Goal: Contribute content: Contribute content

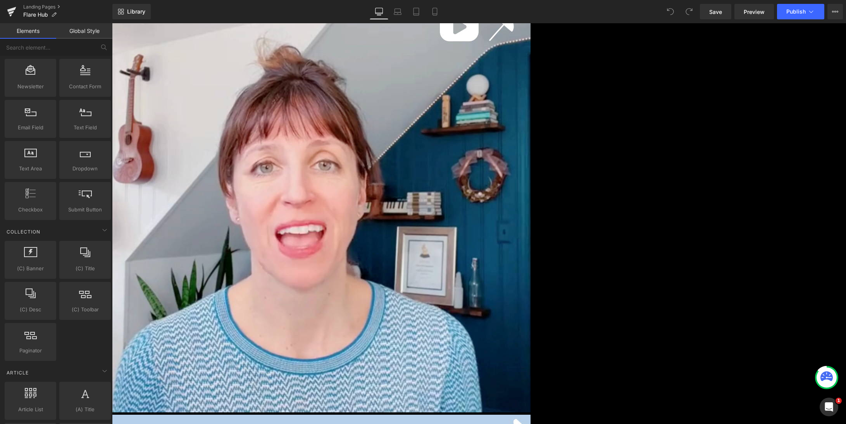
scroll to position [1167, 0]
click at [436, 11] on icon at bounding box center [435, 12] width 8 height 8
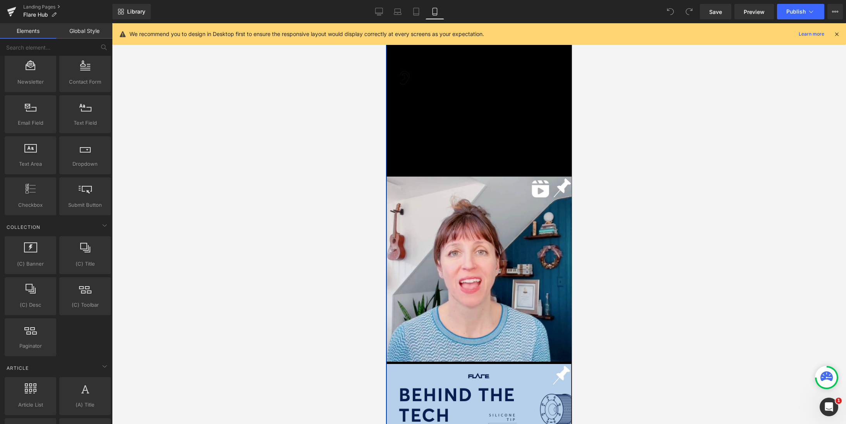
scroll to position [0, 0]
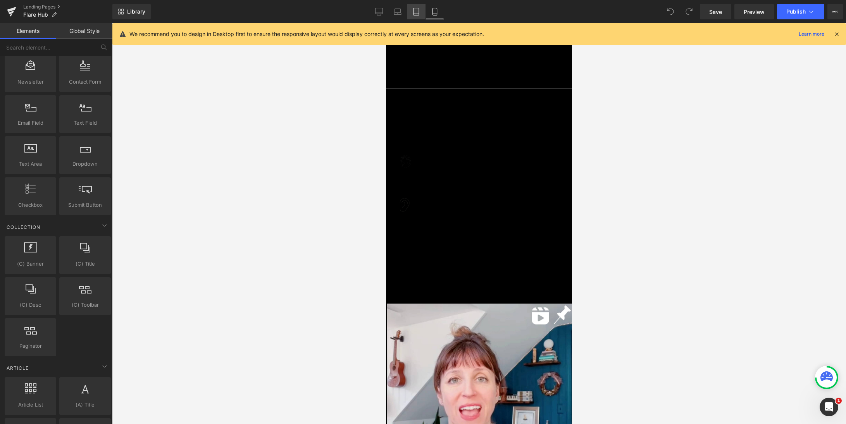
click at [417, 9] on icon at bounding box center [416, 12] width 8 height 8
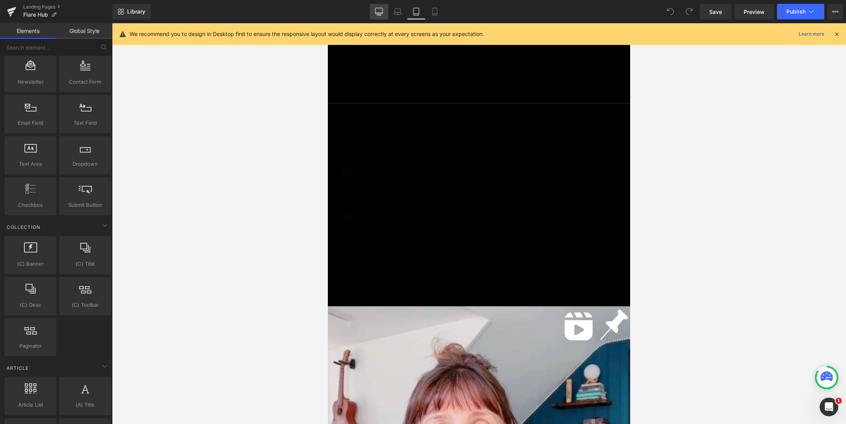
click at [381, 9] on icon at bounding box center [379, 12] width 8 height 8
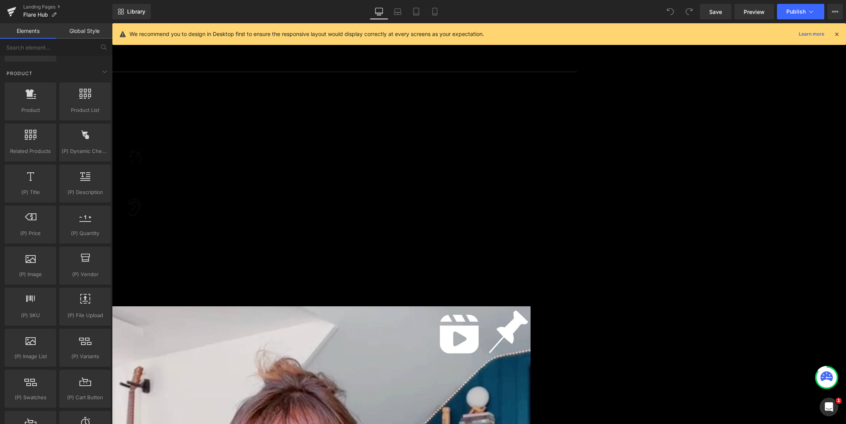
scroll to position [636, 0]
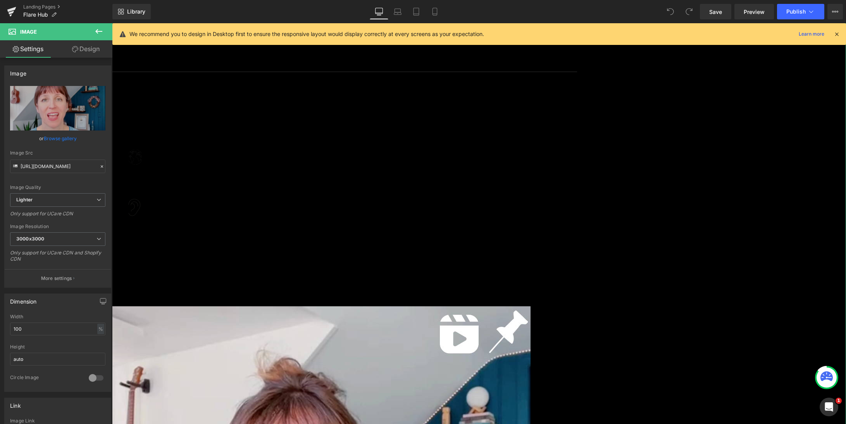
click at [84, 49] on link "Design" at bounding box center [86, 48] width 56 height 17
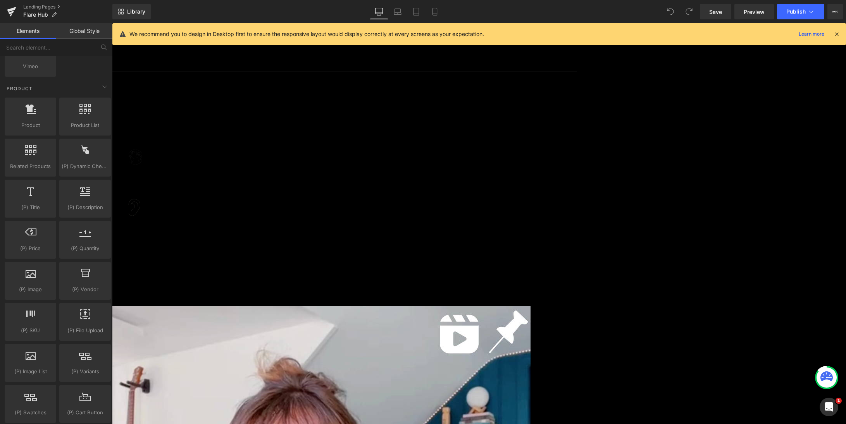
click at [83, 33] on link "Global Style" at bounding box center [84, 31] width 56 height 16
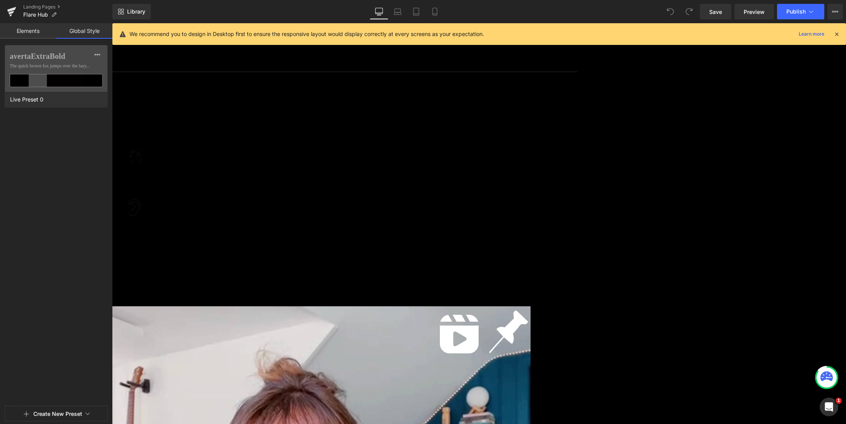
click at [28, 32] on link "Elements" at bounding box center [28, 31] width 56 height 16
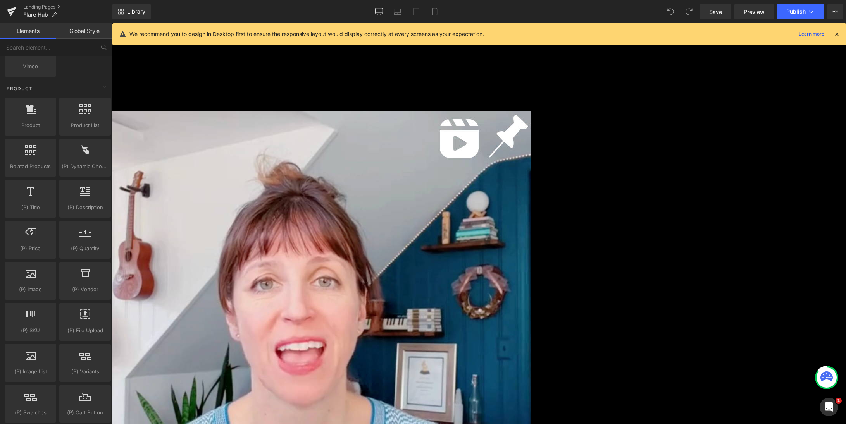
scroll to position [305, 0]
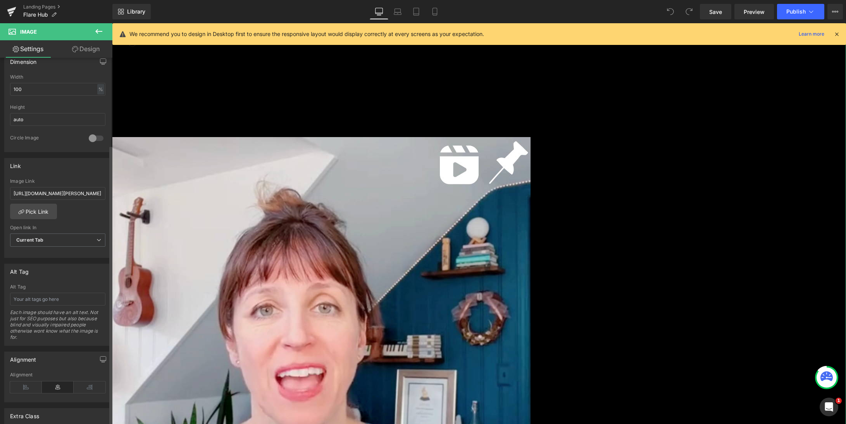
scroll to position [321, 0]
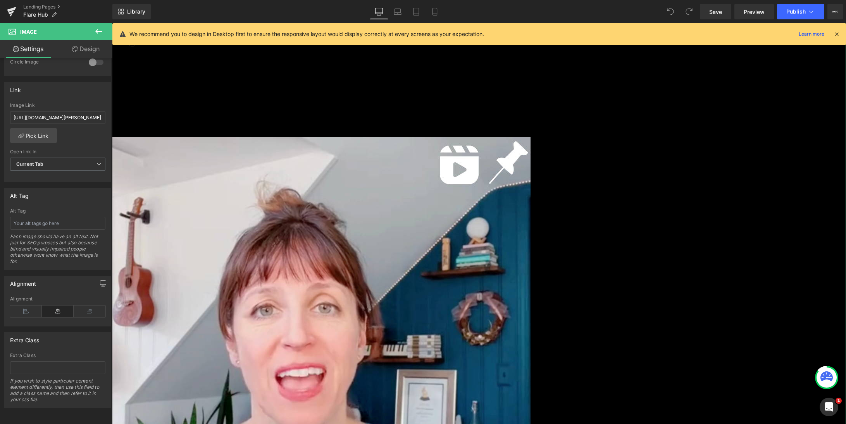
click at [88, 47] on link "Design" at bounding box center [86, 48] width 56 height 17
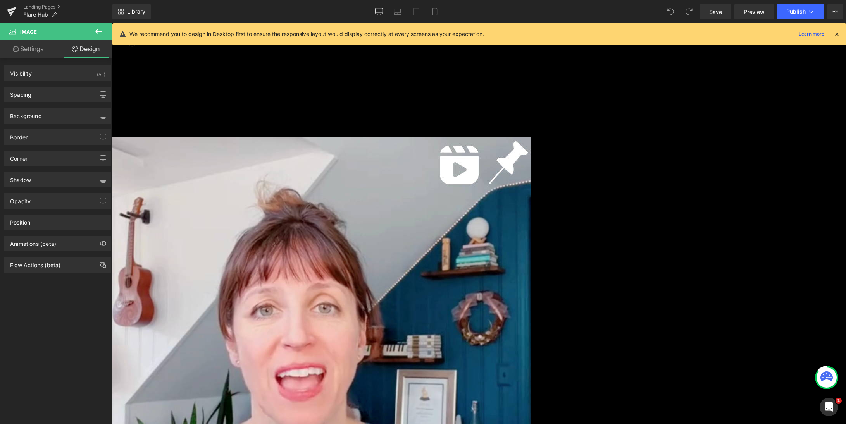
click at [31, 45] on link "Settings" at bounding box center [28, 48] width 56 height 17
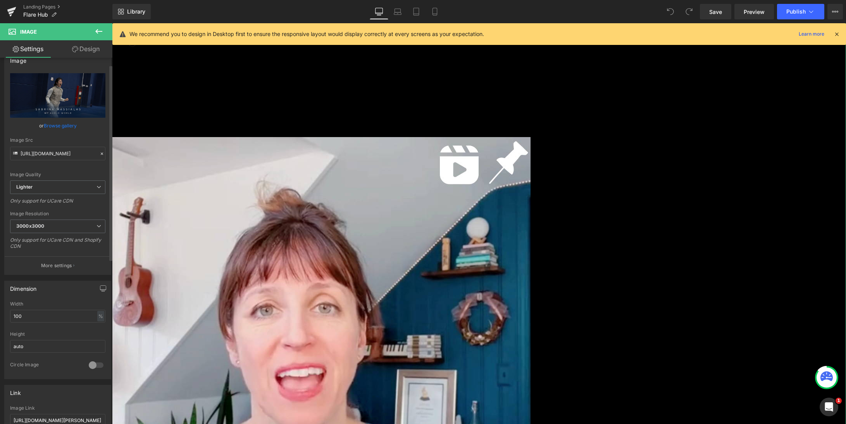
scroll to position [0, 0]
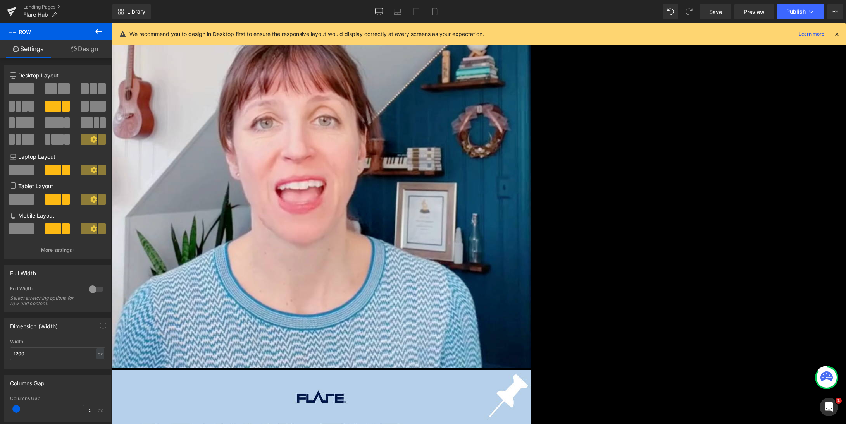
scroll to position [394, 0]
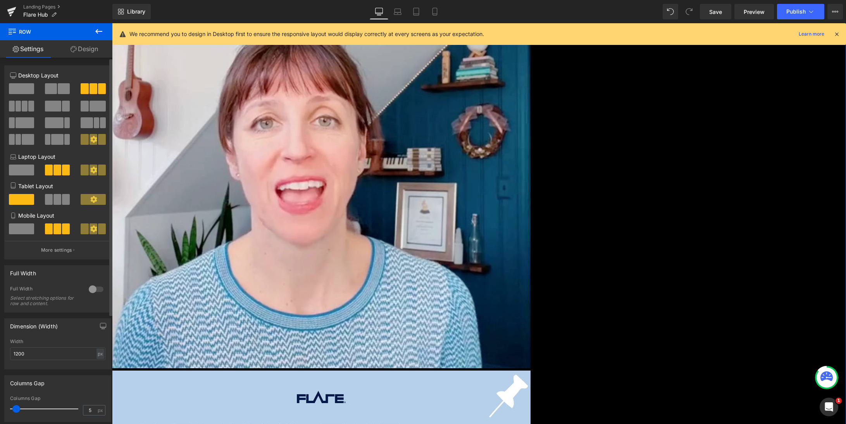
click at [50, 202] on span at bounding box center [49, 199] width 8 height 11
type input "100"
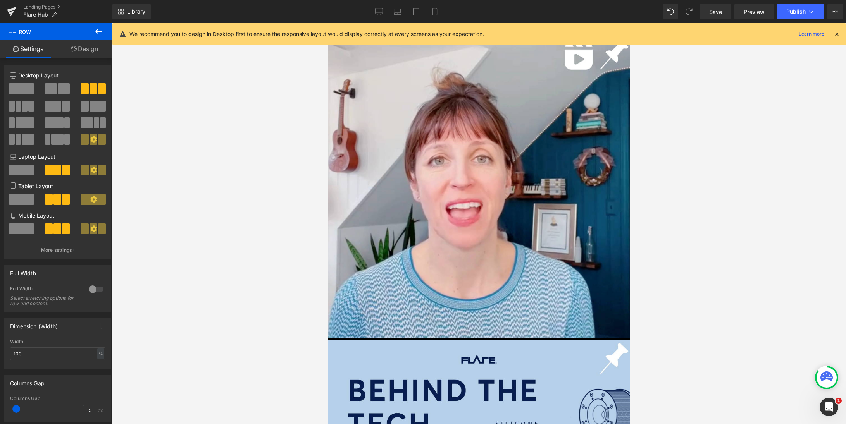
scroll to position [270, 0]
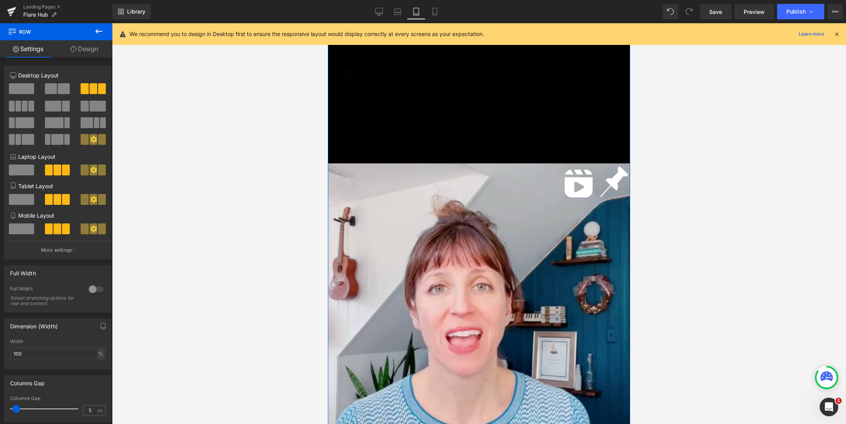
scroll to position [0, 0]
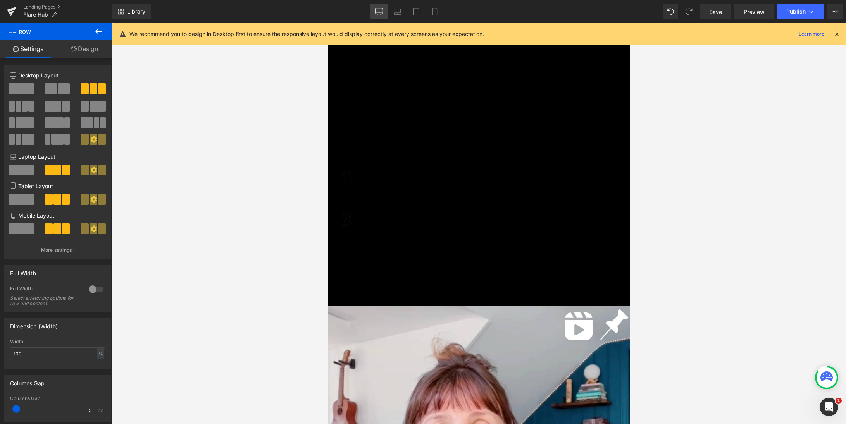
click at [382, 12] on icon at bounding box center [379, 12] width 8 height 8
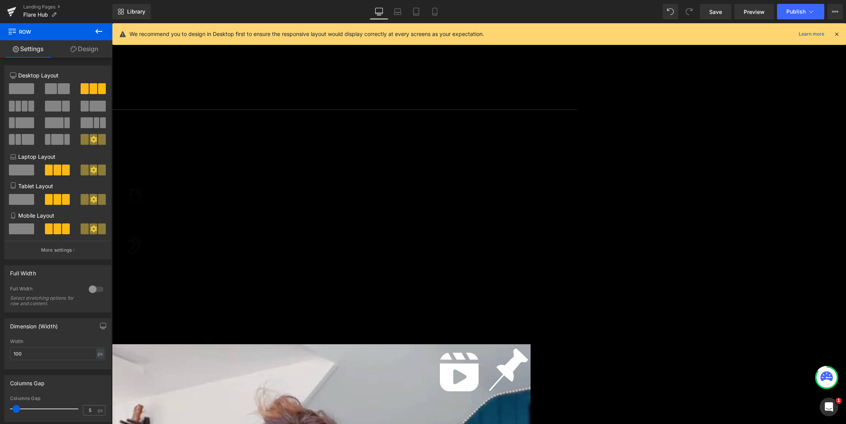
type input "1200"
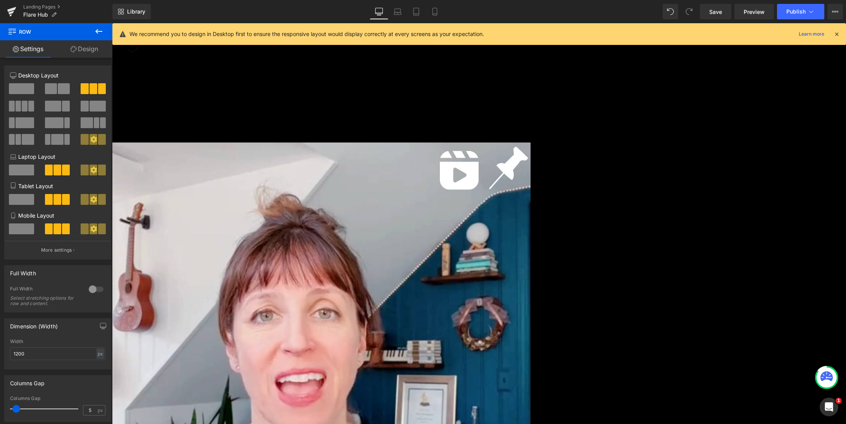
scroll to position [203, 0]
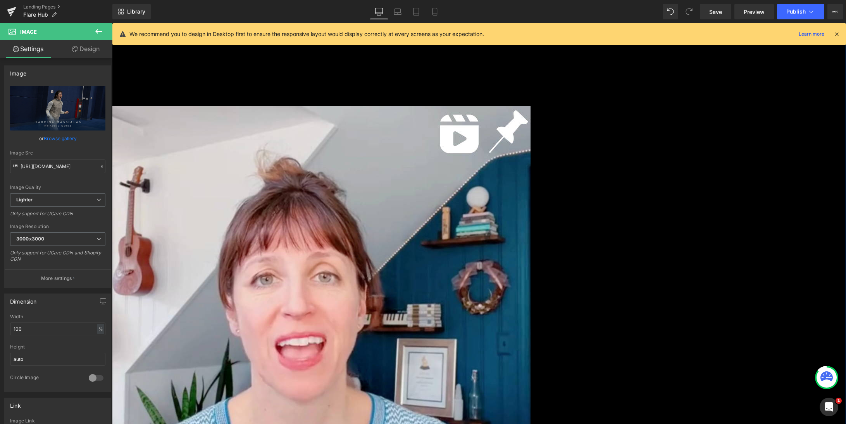
scroll to position [238, 0]
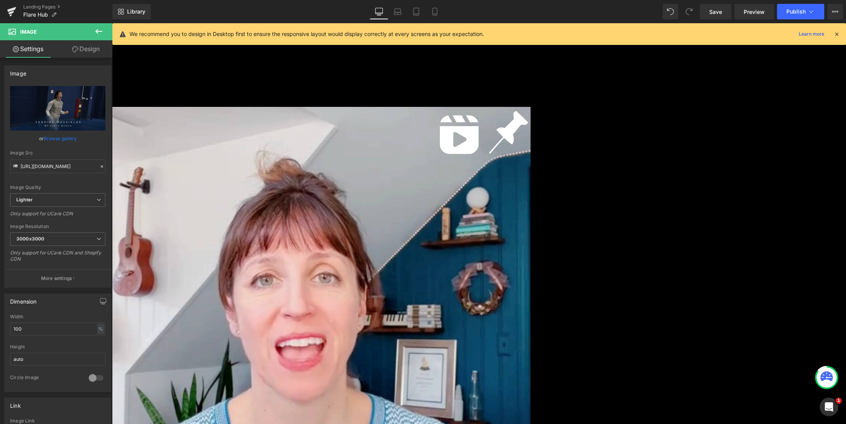
click at [85, 47] on link "Design" at bounding box center [86, 48] width 56 height 17
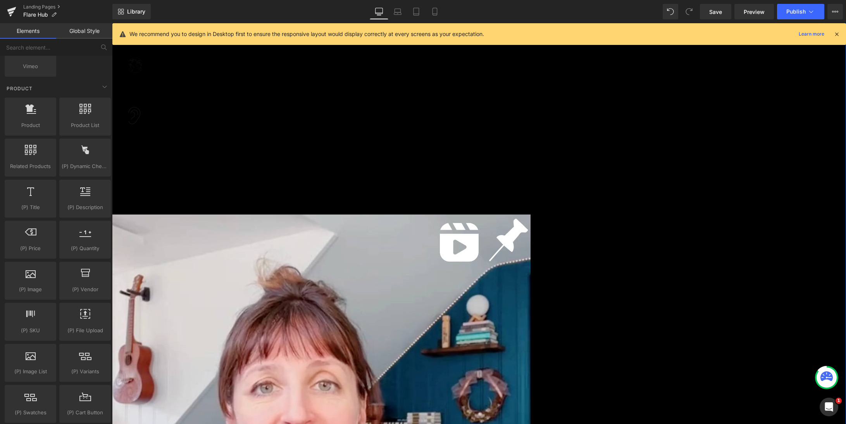
scroll to position [143, 0]
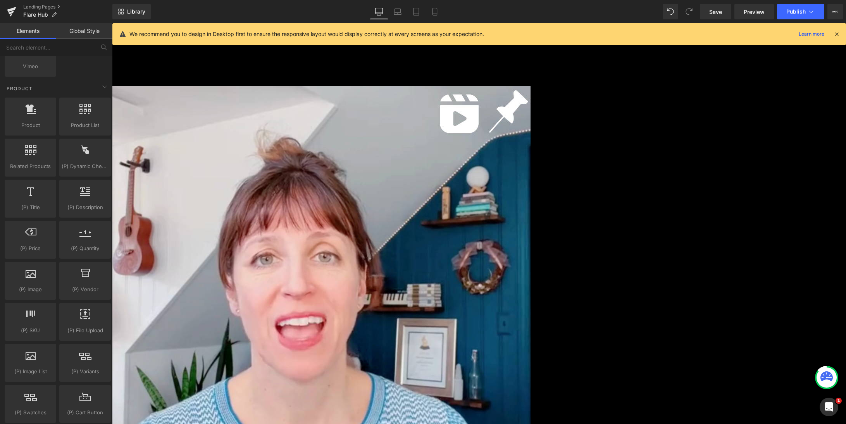
scroll to position [259, 0]
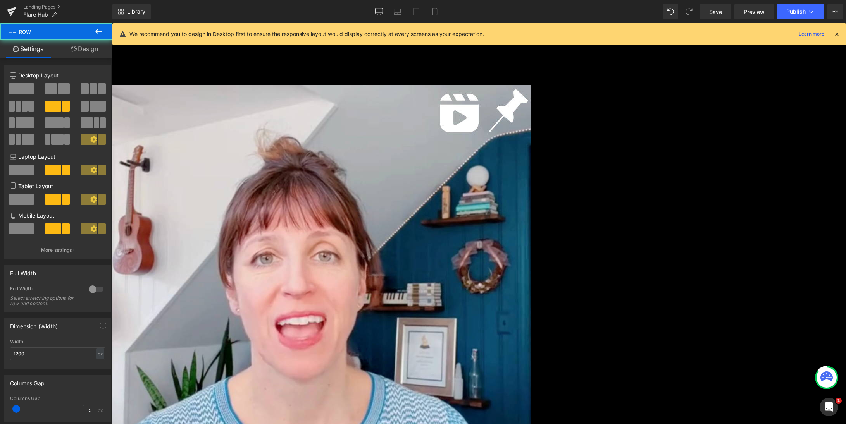
click at [22, 85] on span at bounding box center [21, 88] width 25 height 11
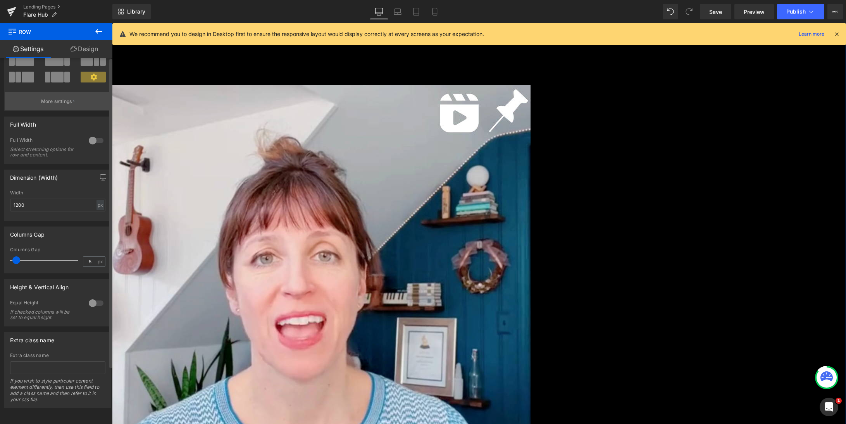
scroll to position [0, 0]
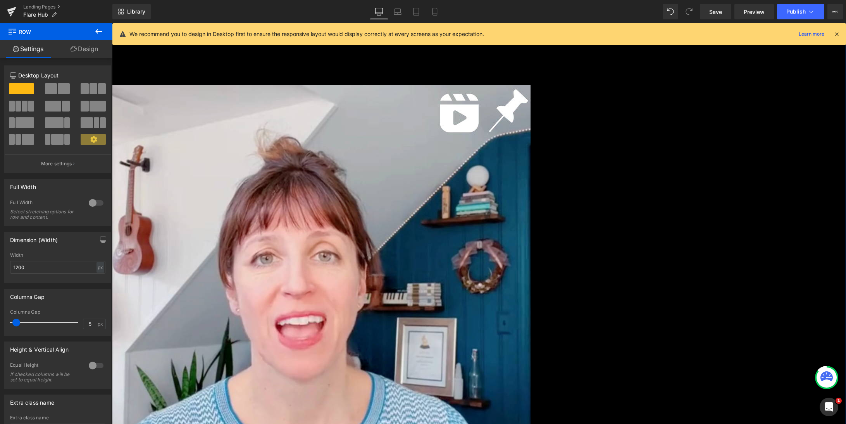
click at [91, 48] on link "Design" at bounding box center [84, 48] width 56 height 17
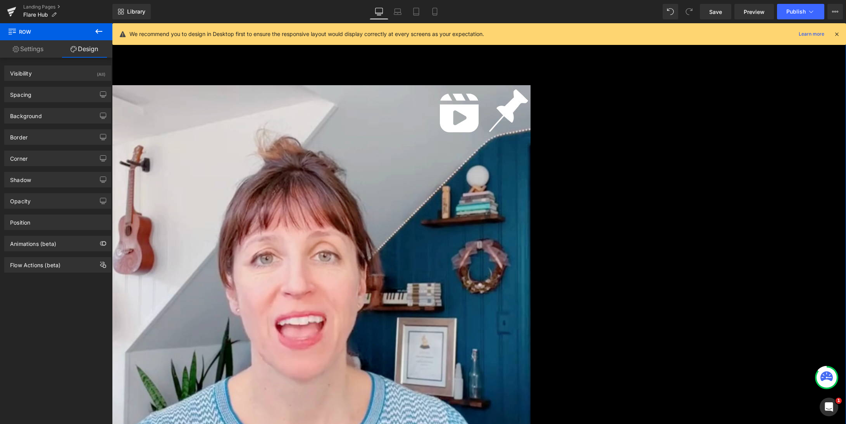
click at [30, 50] on link "Settings" at bounding box center [28, 48] width 56 height 17
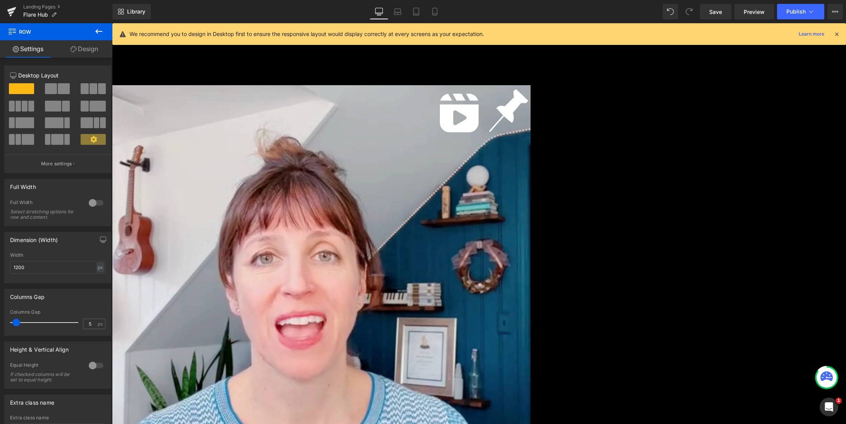
click at [380, 12] on icon at bounding box center [379, 12] width 8 height 8
click at [839, 33] on icon at bounding box center [836, 34] width 7 height 7
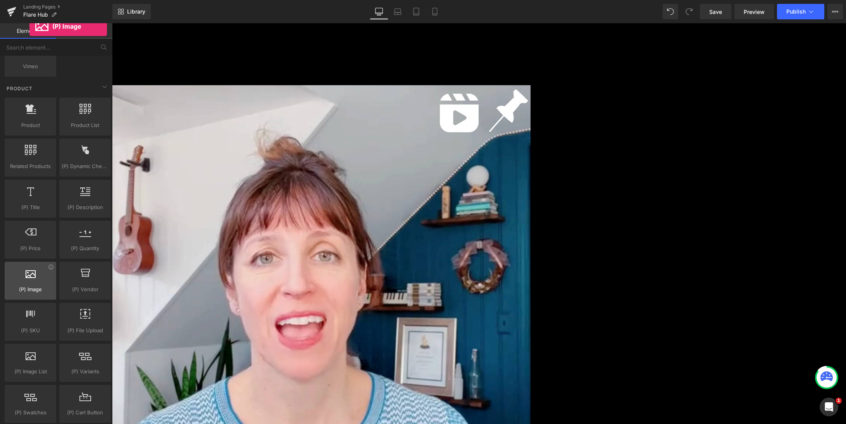
click at [29, 286] on span "(P) Image" at bounding box center [30, 290] width 47 height 8
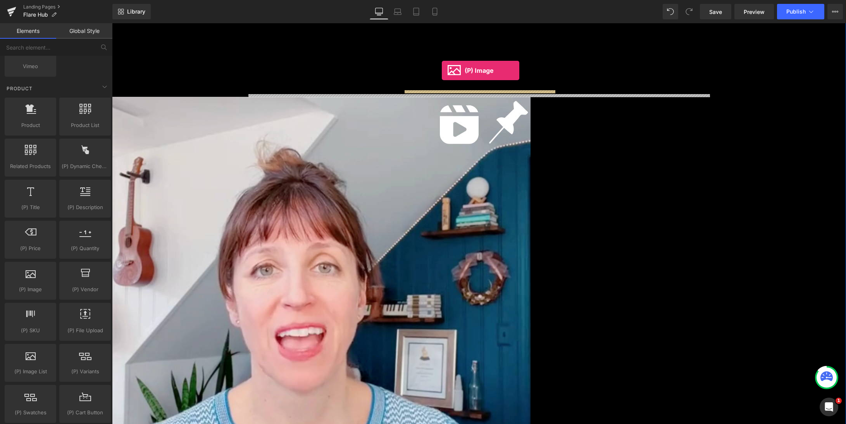
scroll to position [246, 0]
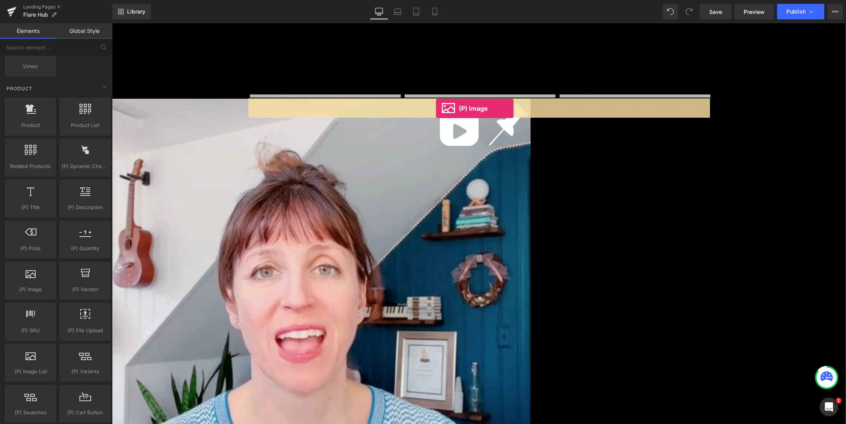
drag, startPoint x: 141, startPoint y: 307, endPoint x: 436, endPoint y: 109, distance: 354.9
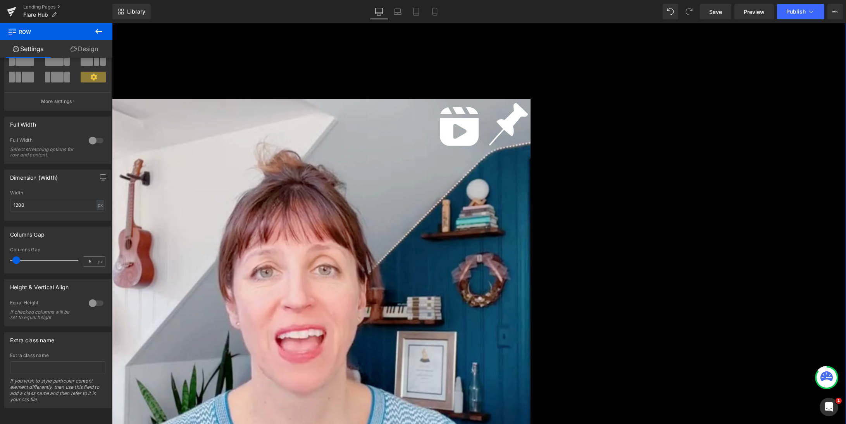
scroll to position [0, 0]
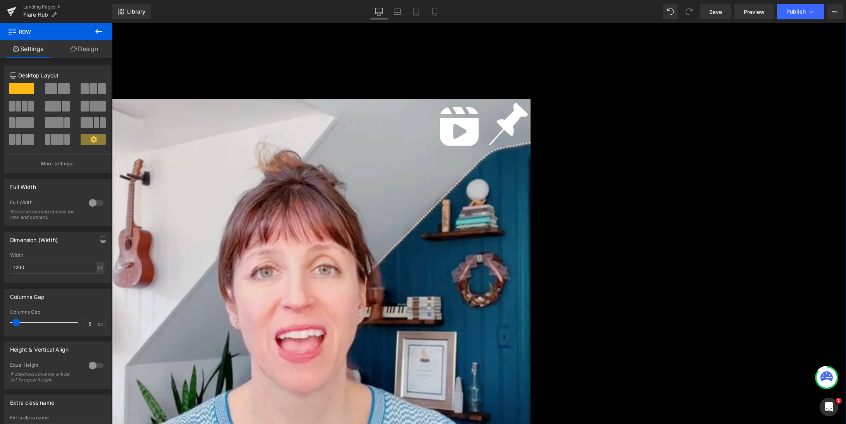
click at [84, 51] on link "Design" at bounding box center [84, 48] width 56 height 17
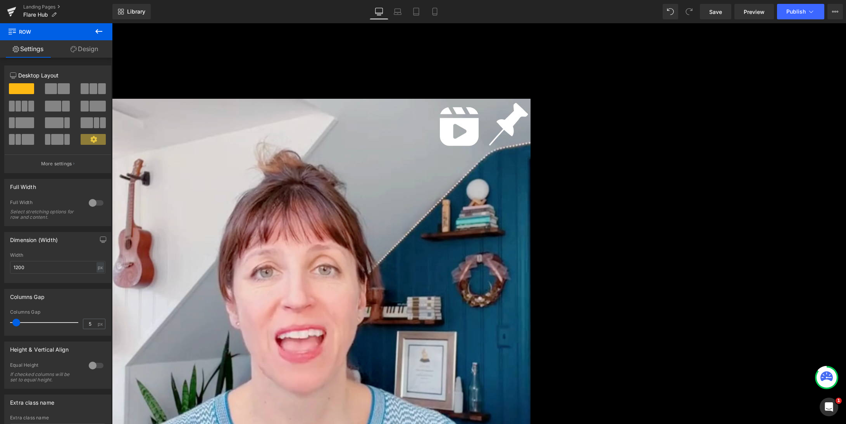
click at [100, 29] on icon at bounding box center [98, 31] width 9 height 9
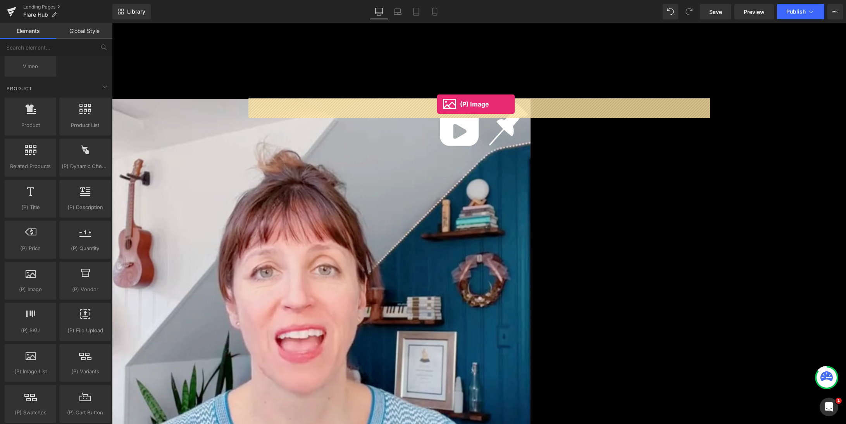
drag, startPoint x: 142, startPoint y: 308, endPoint x: 437, endPoint y: 104, distance: 358.3
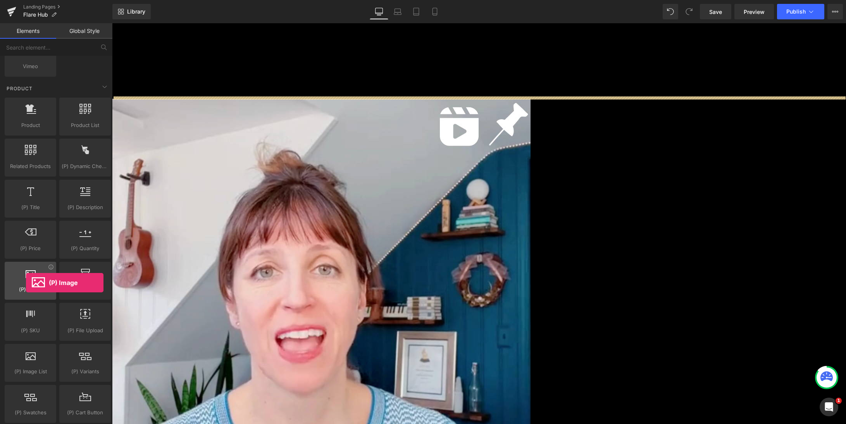
click at [26, 283] on div at bounding box center [30, 276] width 47 height 17
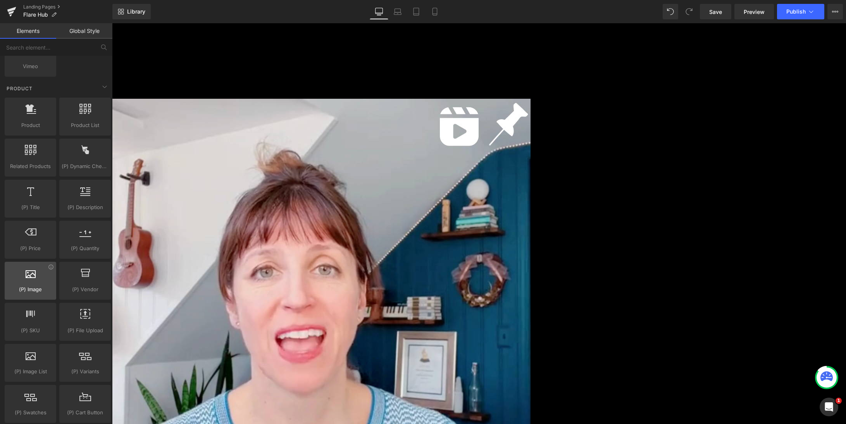
click at [26, 283] on div at bounding box center [30, 276] width 47 height 17
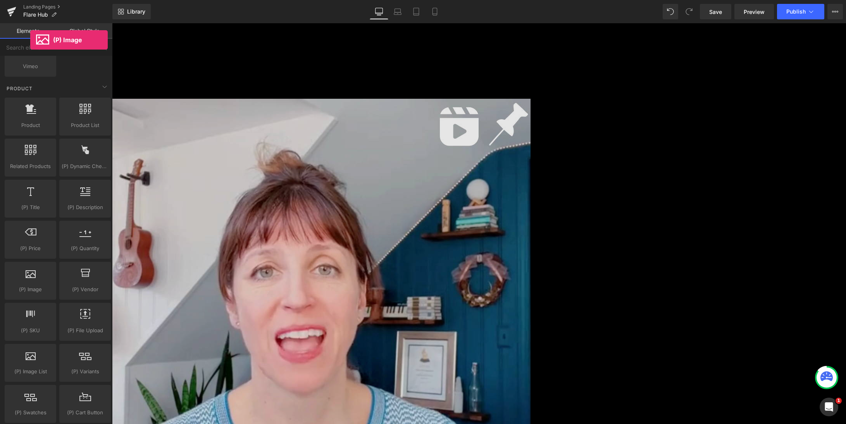
scroll to position [636, 0]
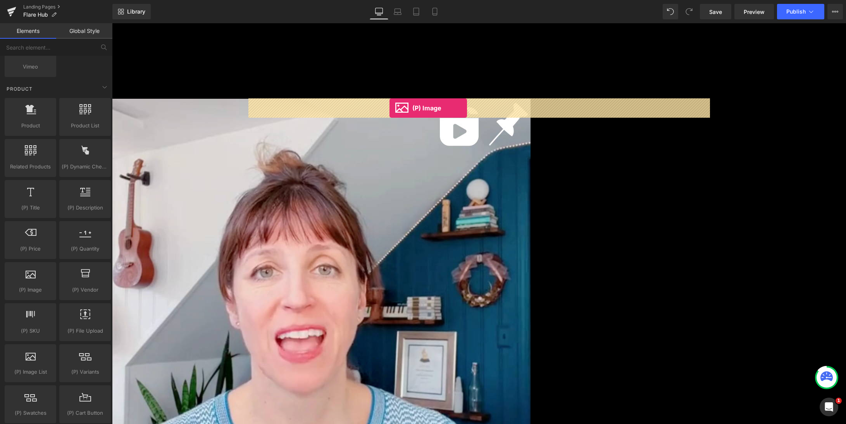
drag, startPoint x: 142, startPoint y: 309, endPoint x: 389, endPoint y: 108, distance: 318.5
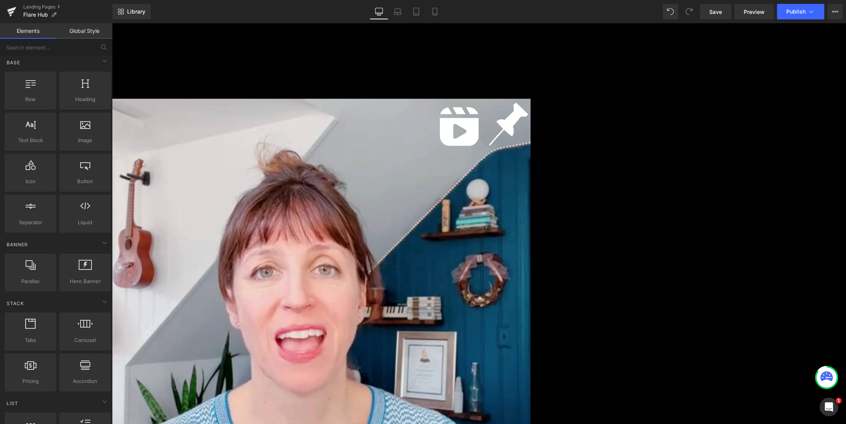
scroll to position [0, 0]
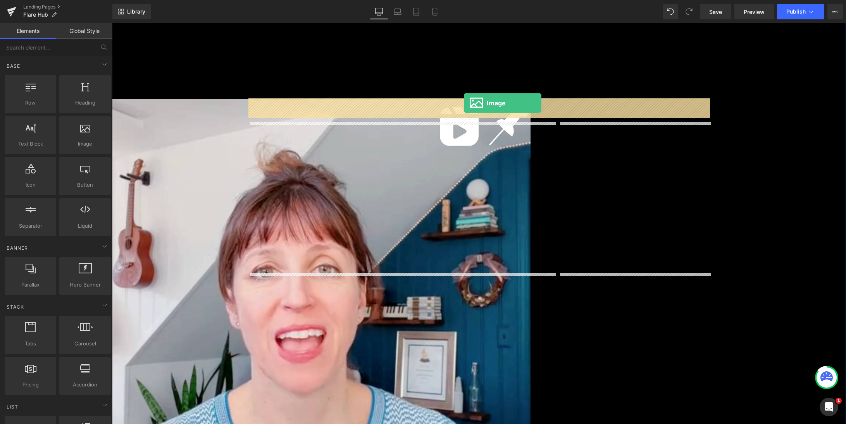
drag, startPoint x: 194, startPoint y: 160, endPoint x: 464, endPoint y: 103, distance: 276.1
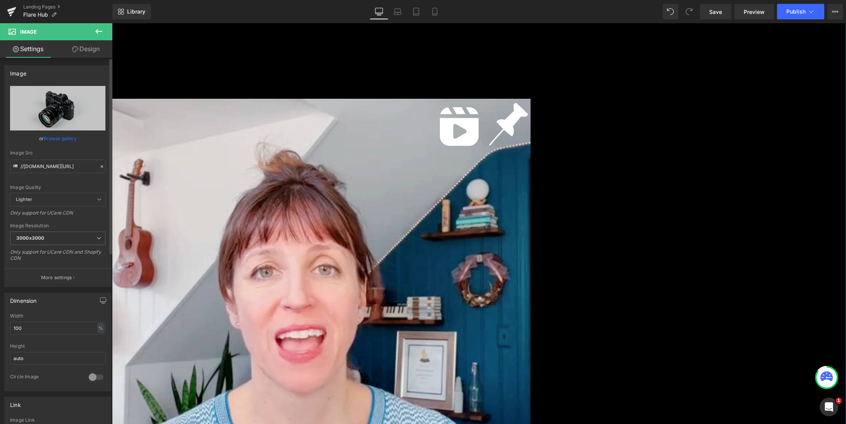
click at [50, 138] on link "Browse gallery" at bounding box center [60, 139] width 33 height 14
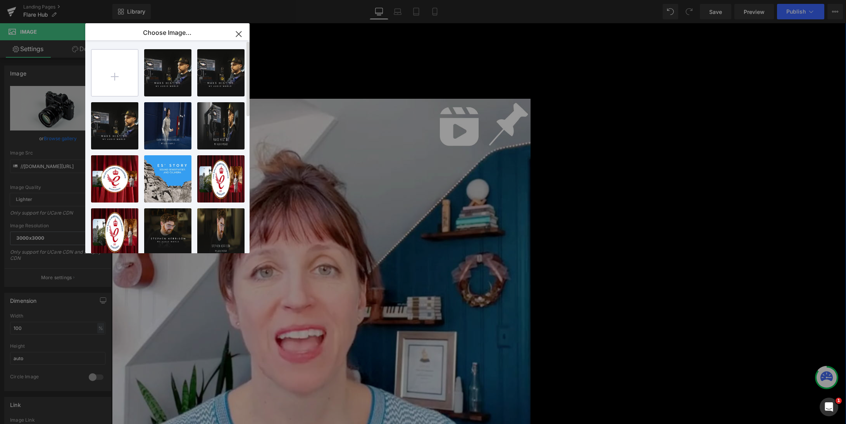
click at [110, 77] on input "file" at bounding box center [114, 73] width 47 height 47
type input "C:\fakepath\social_sharing_image.jpg"
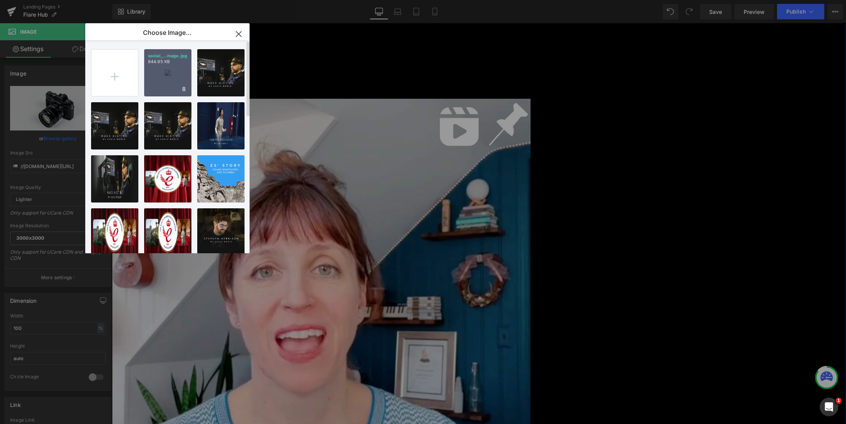
click at [171, 72] on div "social_...mage.jpg 844.95 KB" at bounding box center [167, 72] width 47 height 47
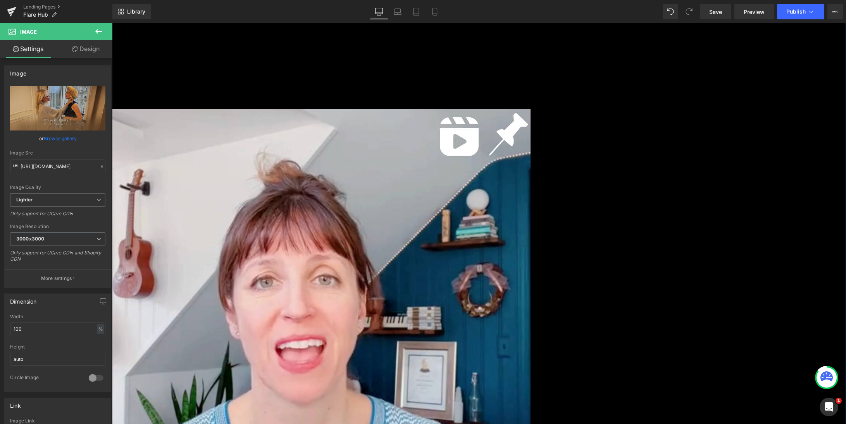
scroll to position [236, 0]
click at [397, 10] on icon at bounding box center [398, 12] width 8 height 8
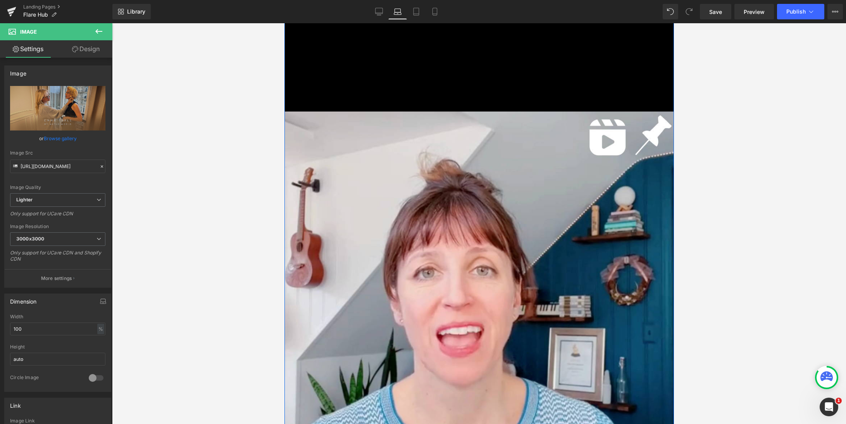
scroll to position [204, 0]
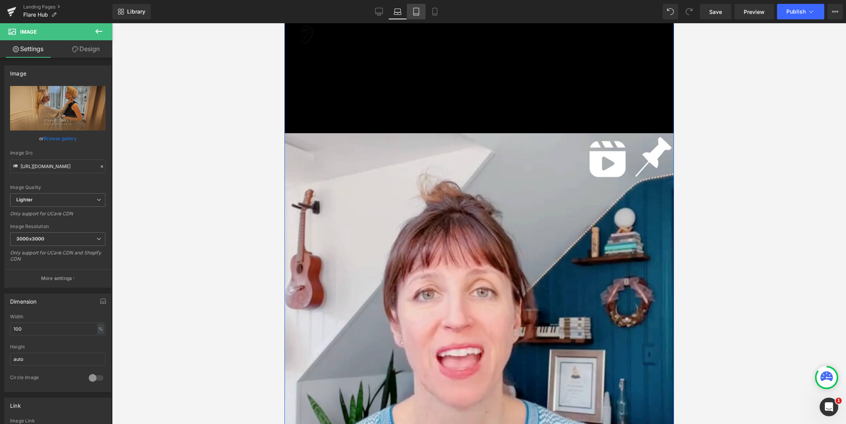
click at [417, 12] on icon at bounding box center [416, 12] width 8 height 8
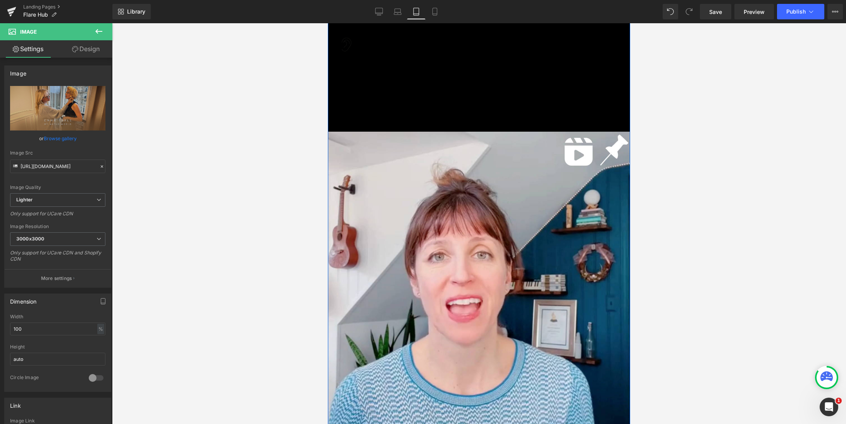
scroll to position [175, 0]
click at [438, 12] on icon at bounding box center [435, 12] width 8 height 8
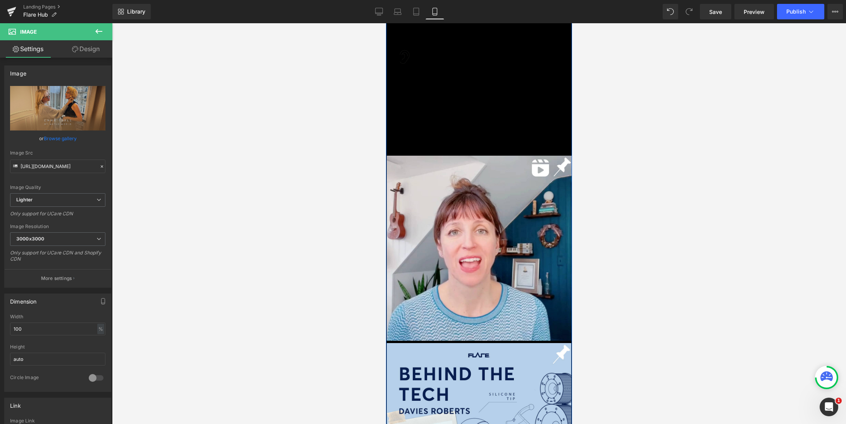
scroll to position [133, 0]
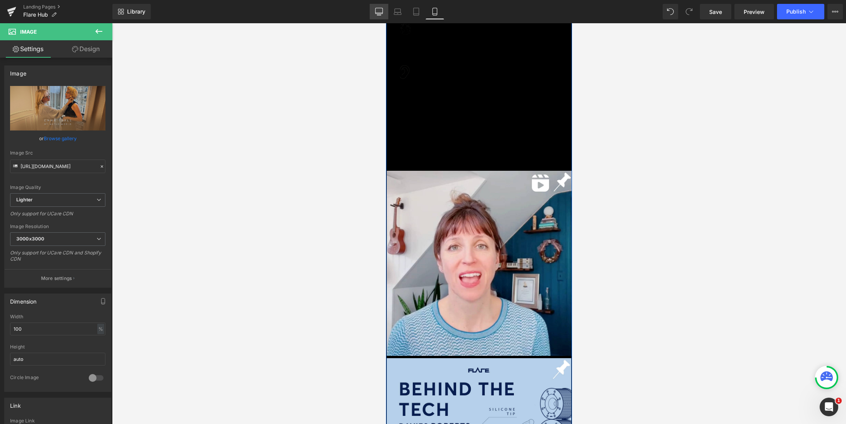
click at [381, 14] on icon at bounding box center [379, 12] width 8 height 8
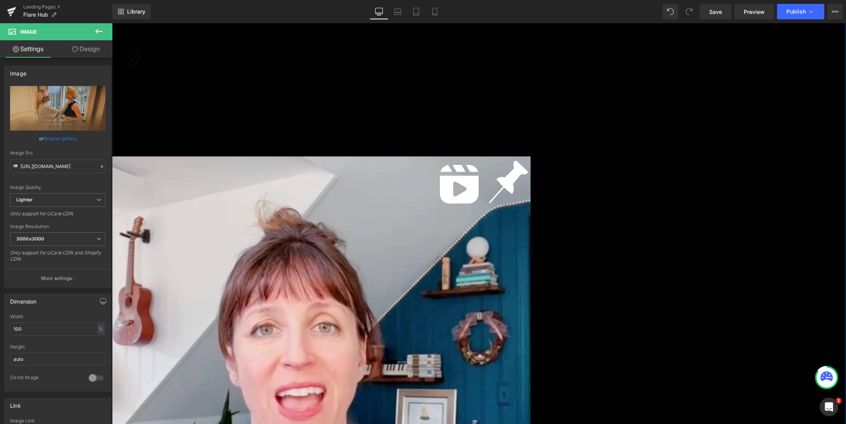
scroll to position [236, 0]
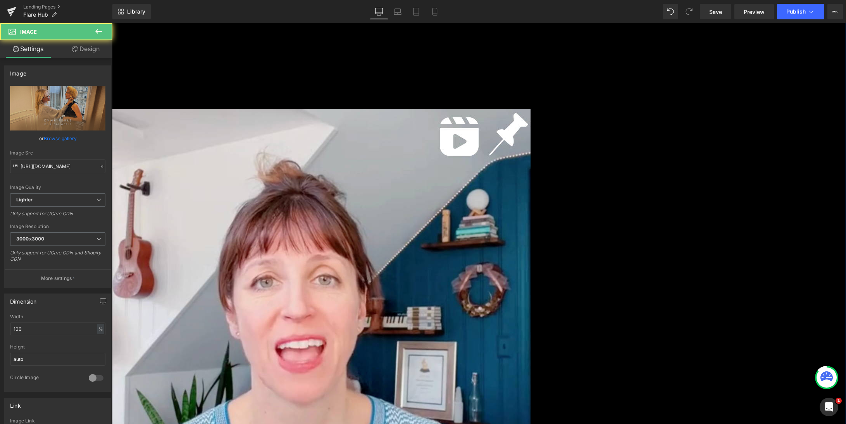
click at [96, 238] on icon at bounding box center [98, 239] width 5 height 5
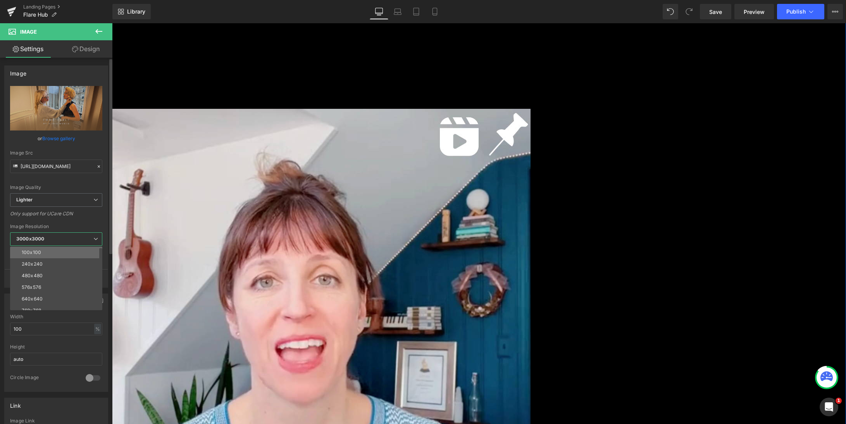
click at [81, 249] on li "100x100" at bounding box center [58, 253] width 96 height 12
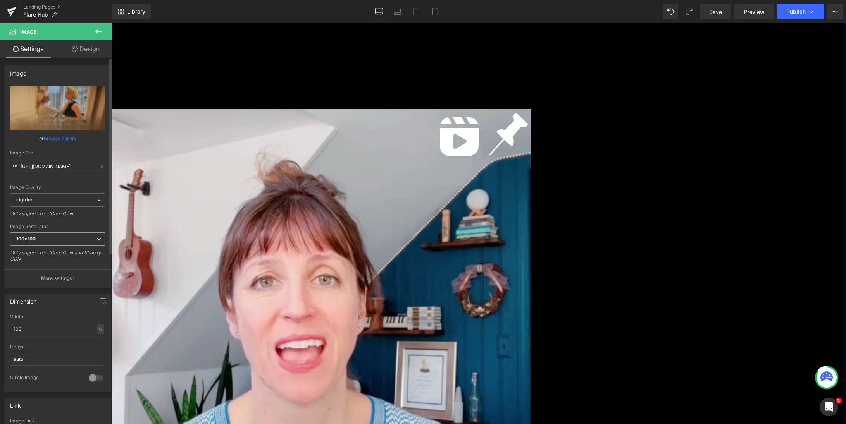
click at [96, 239] on icon at bounding box center [98, 239] width 5 height 5
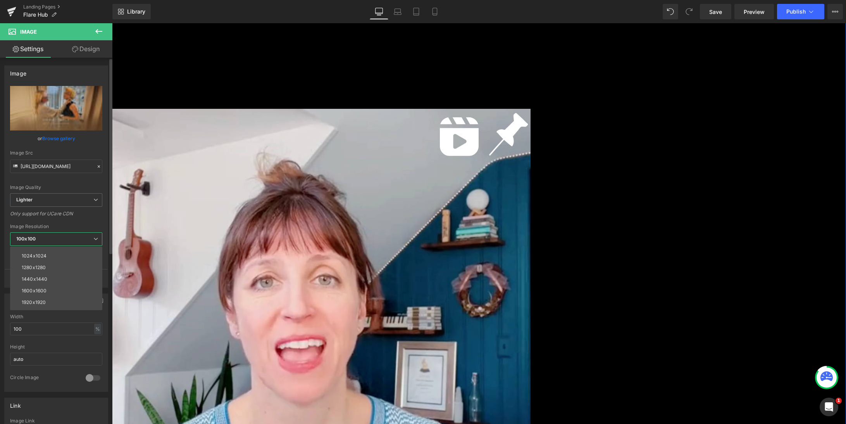
scroll to position [111, 0]
click at [64, 269] on li "1600x1600" at bounding box center [58, 270] width 96 height 12
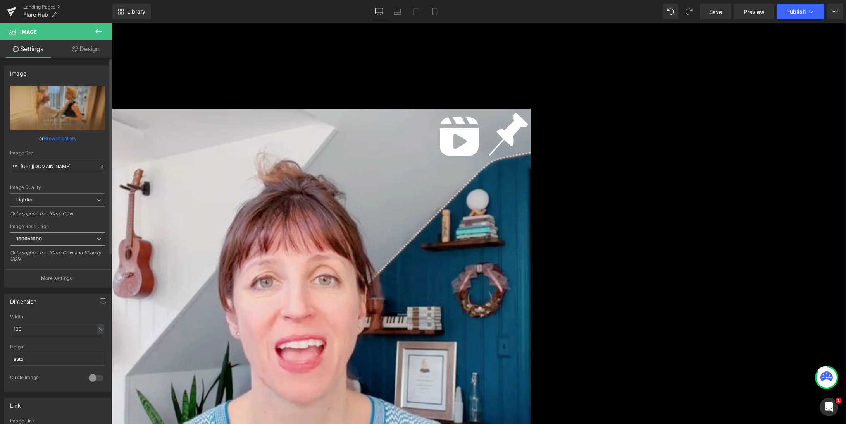
type input "[URL][DOMAIN_NAME]"
click at [97, 199] on icon at bounding box center [98, 200] width 5 height 5
click at [97, 199] on icon at bounding box center [95, 200] width 5 height 5
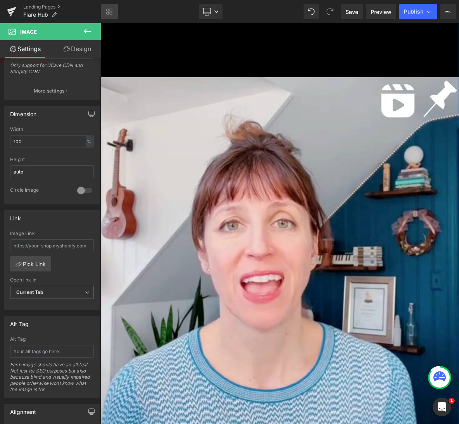
scroll to position [228, 0]
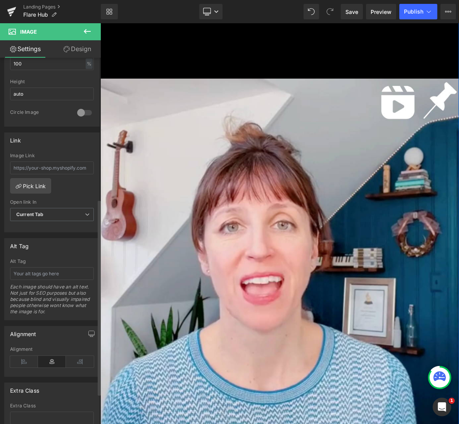
scroll to position [265, 0]
click at [62, 170] on input "text" at bounding box center [52, 168] width 84 height 13
paste input "[URL][DOMAIN_NAME]"
type input "[URL][DOMAIN_NAME]"
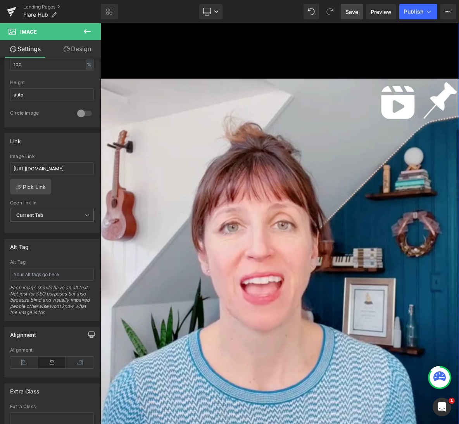
click at [353, 10] on span "Save" at bounding box center [351, 12] width 13 height 8
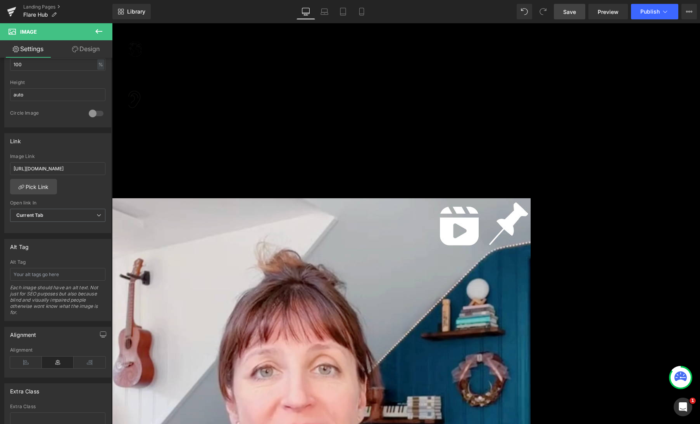
scroll to position [0, 0]
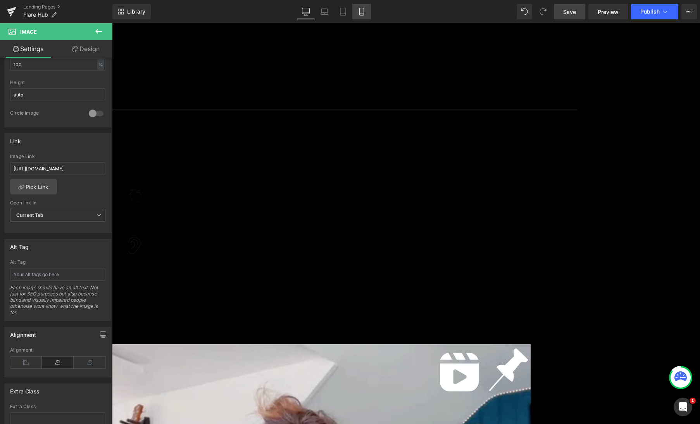
click at [362, 14] on icon at bounding box center [361, 14] width 4 height 0
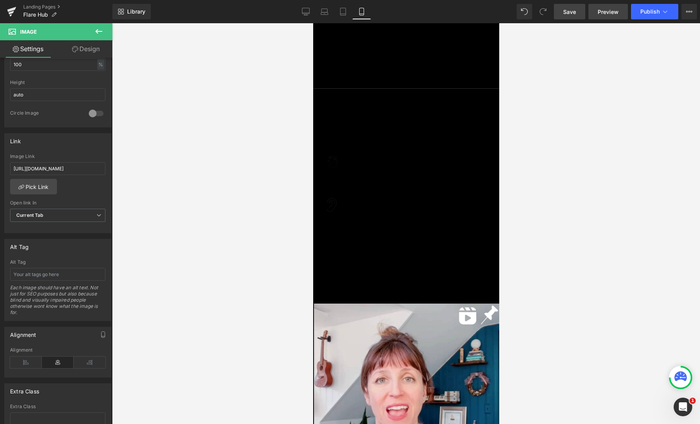
click at [609, 13] on span "Preview" at bounding box center [608, 12] width 21 height 8
click at [659, 12] on span "Publish" at bounding box center [649, 12] width 19 height 6
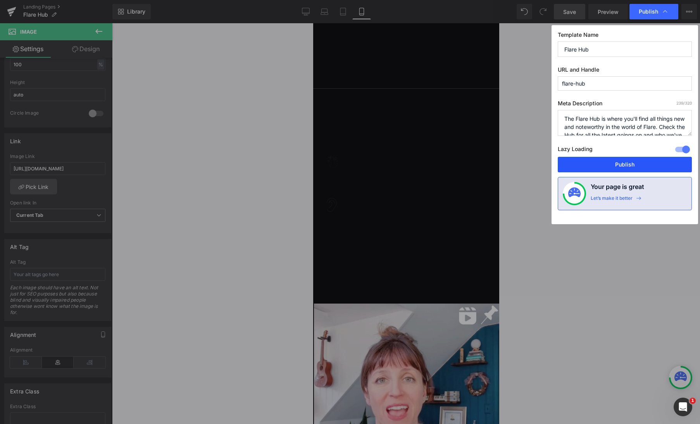
click at [612, 164] on button "Publish" at bounding box center [625, 165] width 134 height 16
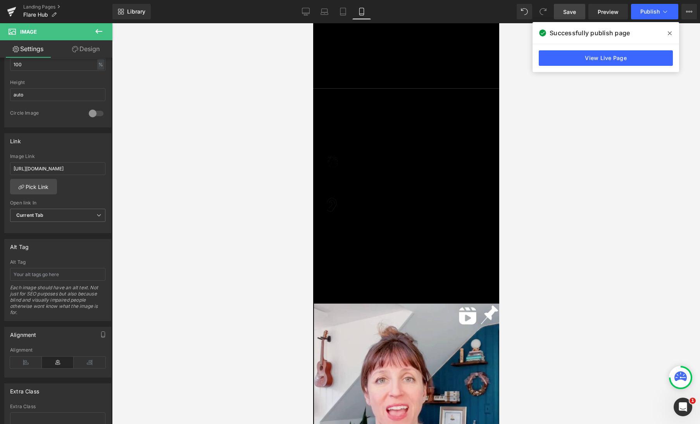
click at [671, 32] on icon at bounding box center [670, 33] width 4 height 4
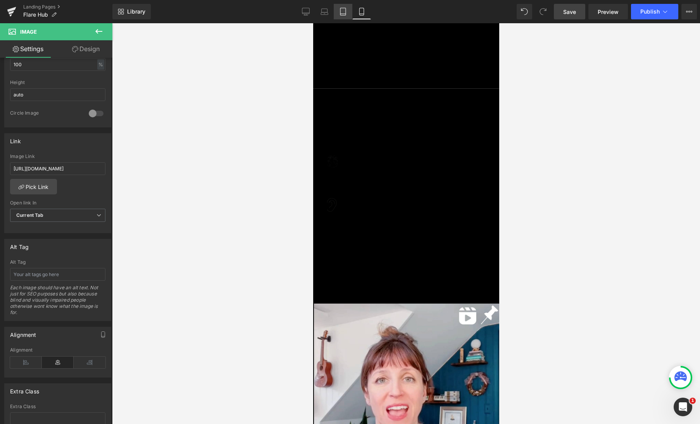
click at [344, 14] on icon at bounding box center [342, 14] width 5 height 0
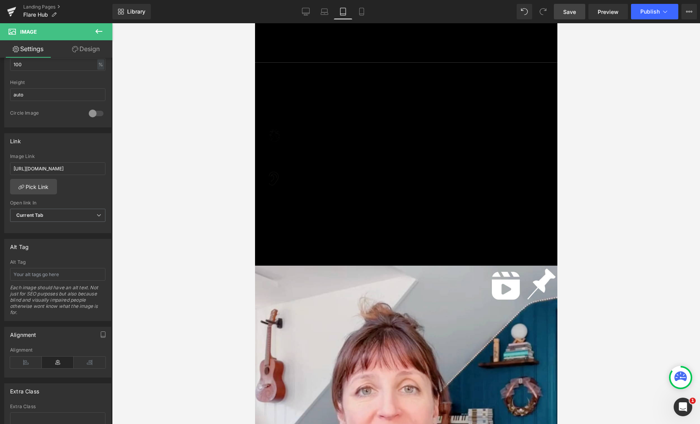
scroll to position [41, 0]
click at [324, 11] on icon at bounding box center [324, 12] width 8 height 8
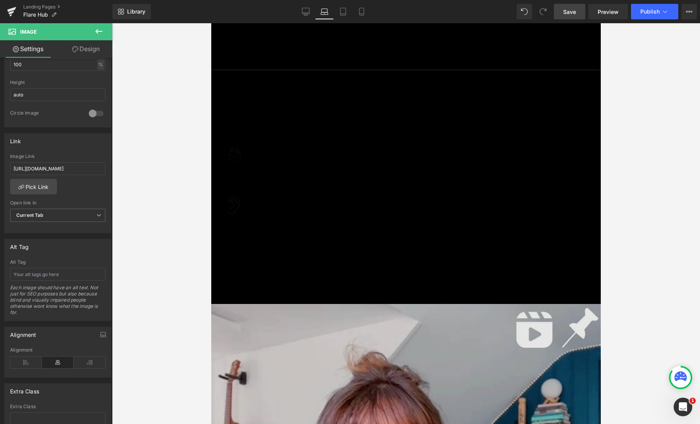
scroll to position [0, 0]
